Goal: Information Seeking & Learning: Understand process/instructions

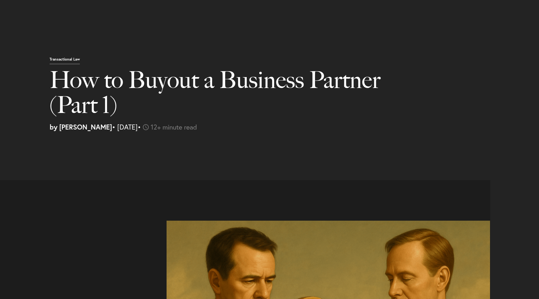
select select "US"
select select "Austin"
select select "Business and Civil Litigation"
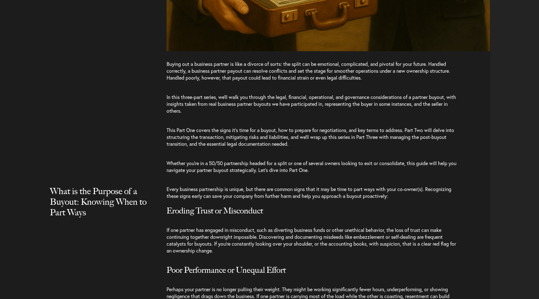
scroll to position [474, 0]
click at [282, 75] on span "Buying out a business partner is like a divorce of sorts: the split can be emot…" at bounding box center [307, 70] width 283 height 20
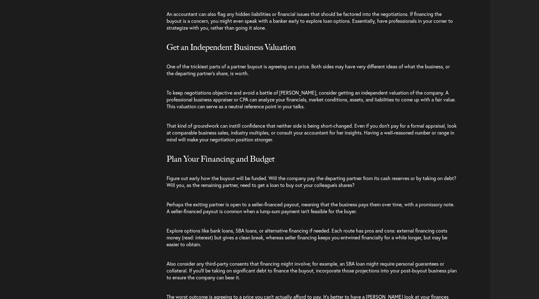
scroll to position [1232, 0]
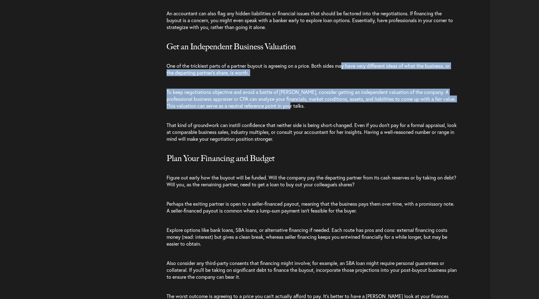
drag, startPoint x: 346, startPoint y: 70, endPoint x: 397, endPoint y: 126, distance: 75.2
click at [396, 124] on div "Buying out a partner isn’t an impulsive move: it requires careful prep work to …" at bounding box center [328, 192] width 324 height 843
click at [397, 126] on p "That kind of groundwork can instill confidence that neither side is being short…" at bounding box center [311, 131] width 291 height 33
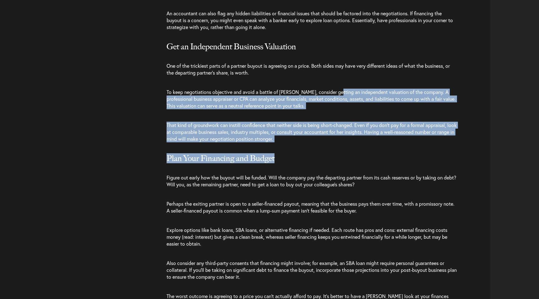
drag, startPoint x: 335, startPoint y: 98, endPoint x: 359, endPoint y: 162, distance: 68.0
click at [359, 161] on div "Buying out a partner isn’t an impulsive move: it requires careful prep work to …" at bounding box center [328, 192] width 324 height 843
click at [359, 162] on h3 "Plan Your Financing and Budget" at bounding box center [328, 157] width 324 height 19
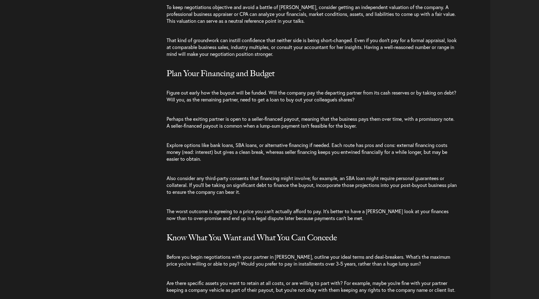
scroll to position [1324, 0]
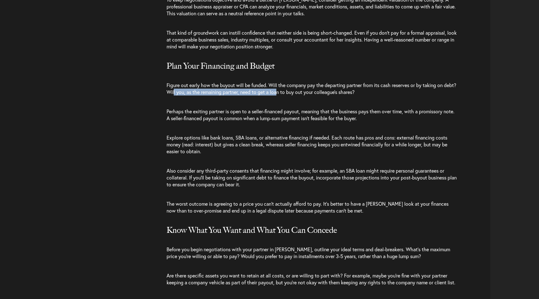
drag, startPoint x: 188, startPoint y: 97, endPoint x: 293, endPoint y: 97, distance: 105.4
click at [293, 95] on span "Figure out early how the buyout will be funded. Will the company pay the depart…" at bounding box center [311, 88] width 290 height 13
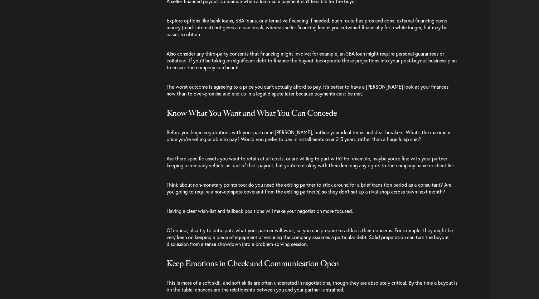
scroll to position [1446, 0]
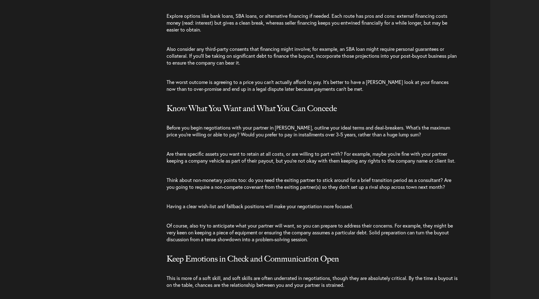
drag, startPoint x: 228, startPoint y: 101, endPoint x: 301, endPoint y: 101, distance: 73.2
click at [301, 98] on p "The worst outcome is agreeing to a price you can’t actually afford to pay. It’s…" at bounding box center [311, 85] width 291 height 26
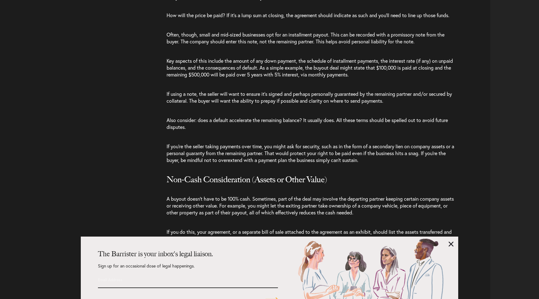
scroll to position [2048, 0]
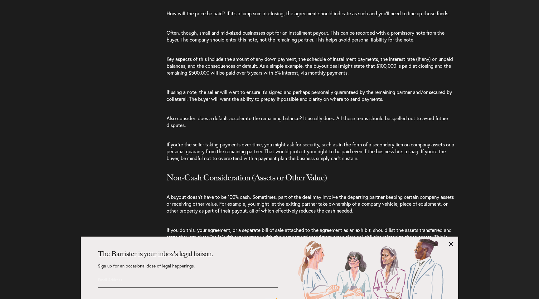
click at [448, 242] on div "The Barrister is your inbox's legal liaison. Sign up for an occasional dose of …" at bounding box center [269, 267] width 377 height 62
click at [449, 241] on link at bounding box center [450, 243] width 5 height 5
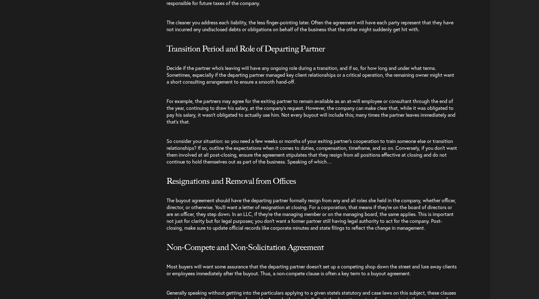
scroll to position [2571, 0]
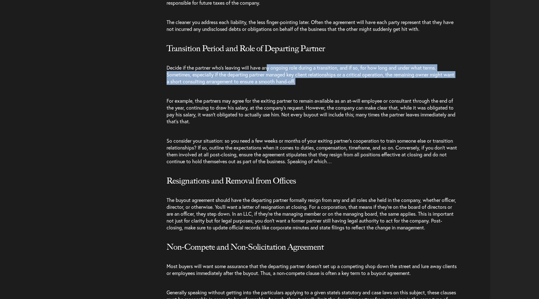
drag, startPoint x: 269, startPoint y: 81, endPoint x: 347, endPoint y: 100, distance: 80.2
click at [347, 91] on p "Decide if the partner who’s leaving will have any ongoing role during a transit…" at bounding box center [311, 74] width 291 height 33
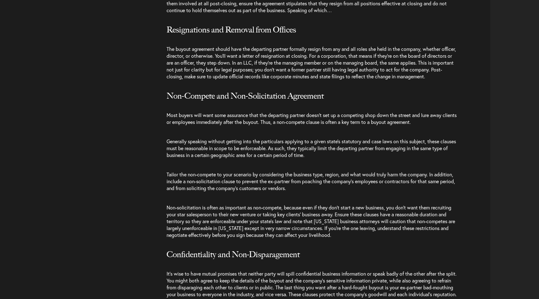
scroll to position [2723, 0]
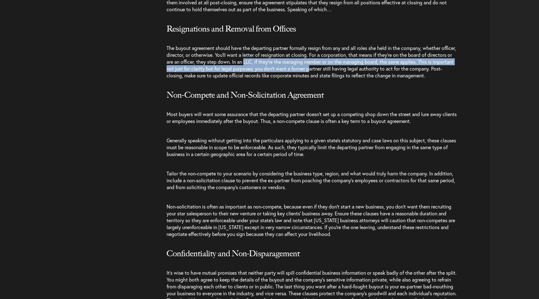
drag, startPoint x: 271, startPoint y: 74, endPoint x: 355, endPoint y: 84, distance: 85.2
click at [354, 79] on span "The buyout agreement should have the departing partner formally resign from any…" at bounding box center [310, 62] width 289 height 34
click at [355, 79] on span "The buyout agreement should have the departing partner formally resign from any…" at bounding box center [310, 62] width 289 height 34
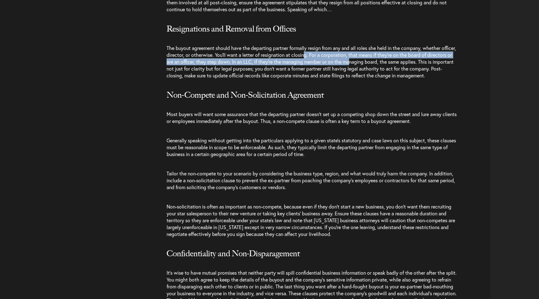
drag, startPoint x: 321, startPoint y: 69, endPoint x: 380, endPoint y: 74, distance: 59.5
click at [380, 74] on span "The buyout agreement should have the departing partner formally resign from any…" at bounding box center [310, 62] width 289 height 34
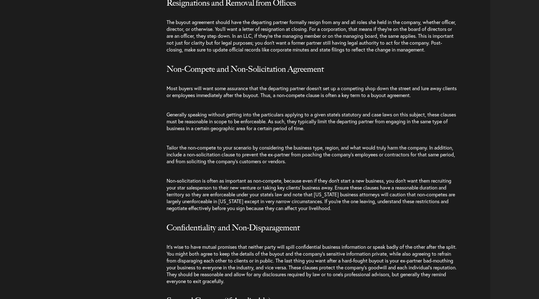
scroll to position [2755, 0]
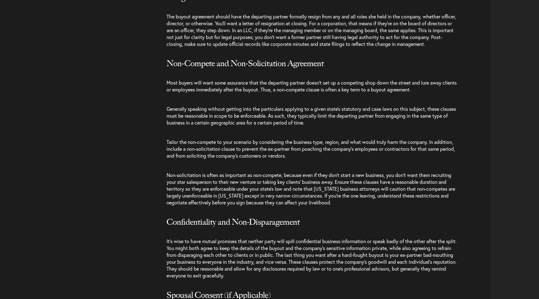
drag, startPoint x: 227, startPoint y: 60, endPoint x: 346, endPoint y: 64, distance: 119.1
click at [345, 54] on p "The buyout agreement should have the departing partner formally resign from any…" at bounding box center [311, 30] width 291 height 47
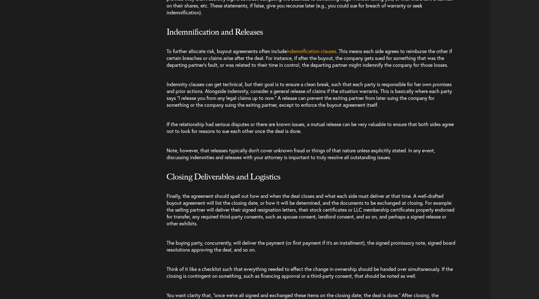
scroll to position [3224, 0]
